Goal: Task Accomplishment & Management: Use online tool/utility

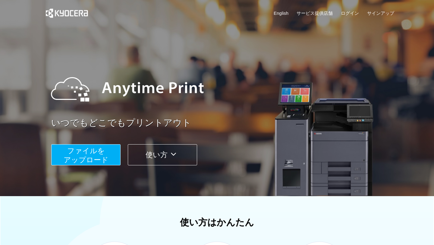
click at [107, 149] on button "ファイルを ​​アップロード" at bounding box center [85, 154] width 69 height 21
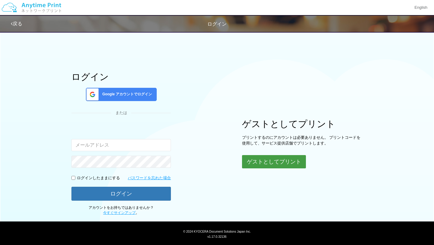
click at [265, 161] on button "ゲストとしてプリント" at bounding box center [274, 161] width 64 height 13
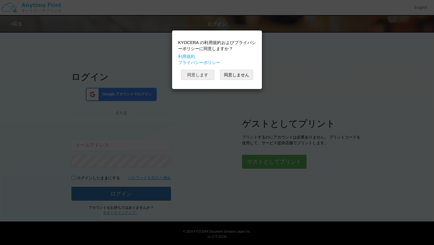
click at [204, 77] on button "同意します" at bounding box center [197, 75] width 33 height 10
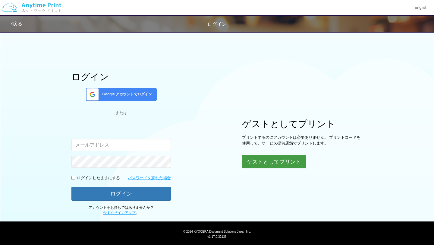
scroll to position [14, 0]
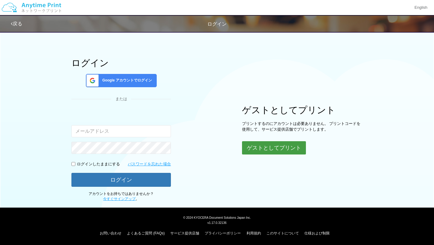
click at [270, 144] on button "ゲストとしてプリント" at bounding box center [274, 147] width 64 height 13
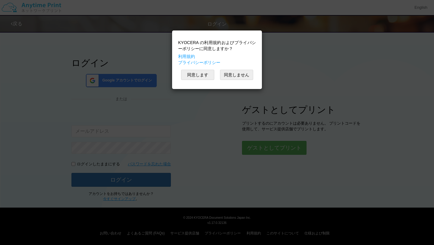
click at [217, 79] on div "同意します 同意しません" at bounding box center [217, 75] width 78 height 10
click at [202, 78] on button "同意します" at bounding box center [197, 75] width 33 height 10
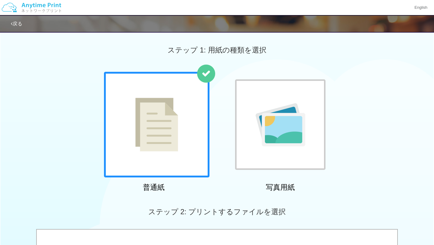
click at [157, 113] on img at bounding box center [156, 125] width 43 height 54
click at [179, 166] on div at bounding box center [156, 124] width 105 height 105
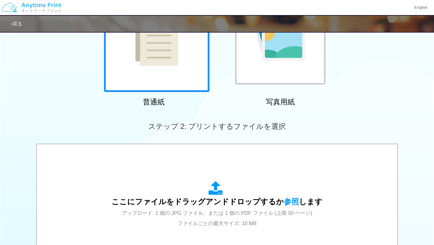
scroll to position [190, 0]
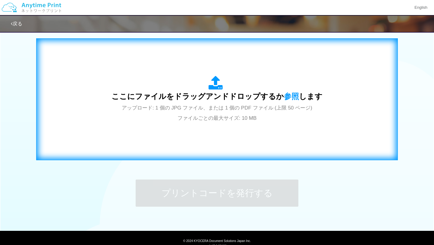
click at [173, 133] on div "ここにファイルをドラッグアンドドロップするか 参照 します アップロード: 1 個の JPG ファイル、または 1 個の PDF ファイル (上限 50 ペー…" at bounding box center [216, 99] width 349 height 109
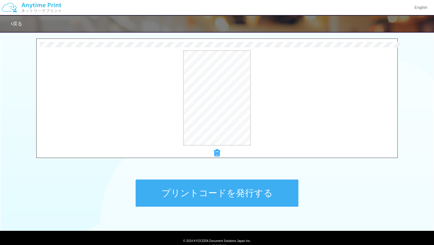
click at [255, 190] on button "プリントコードを発行する" at bounding box center [217, 192] width 163 height 27
